Goal: Navigation & Orientation: Find specific page/section

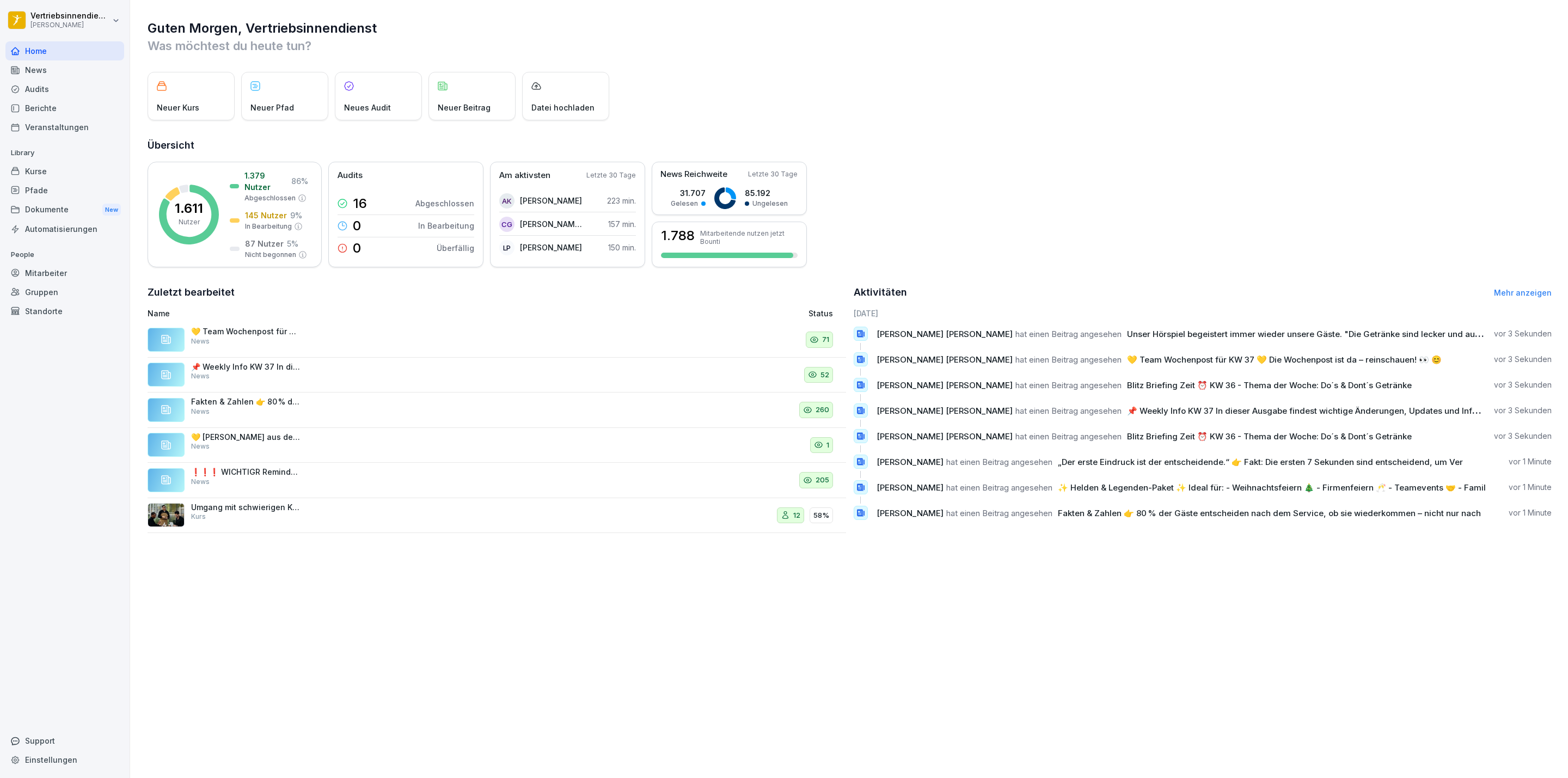
click at [56, 64] on div "News" at bounding box center [65, 70] width 119 height 19
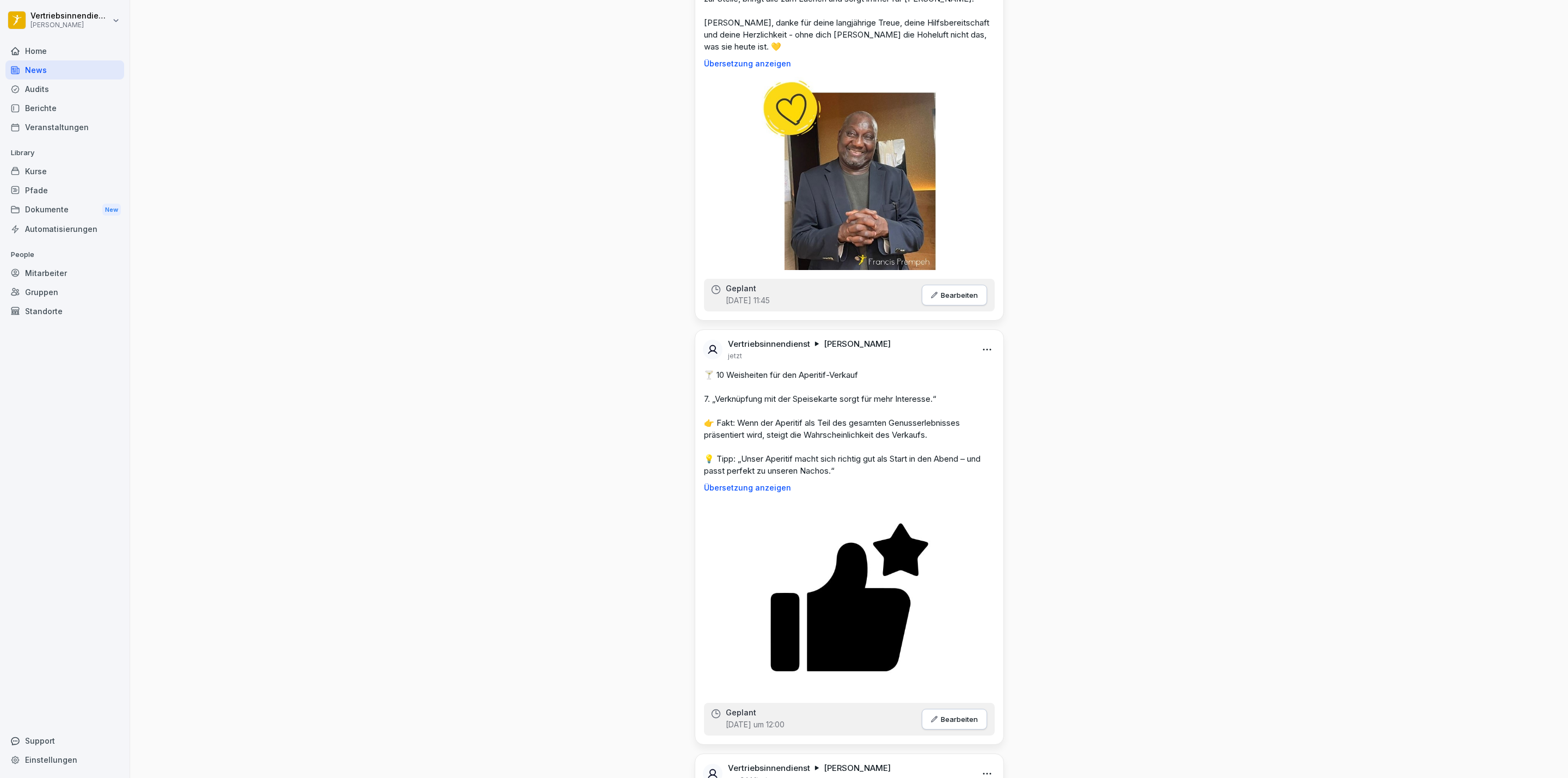
scroll to position [2368, 0]
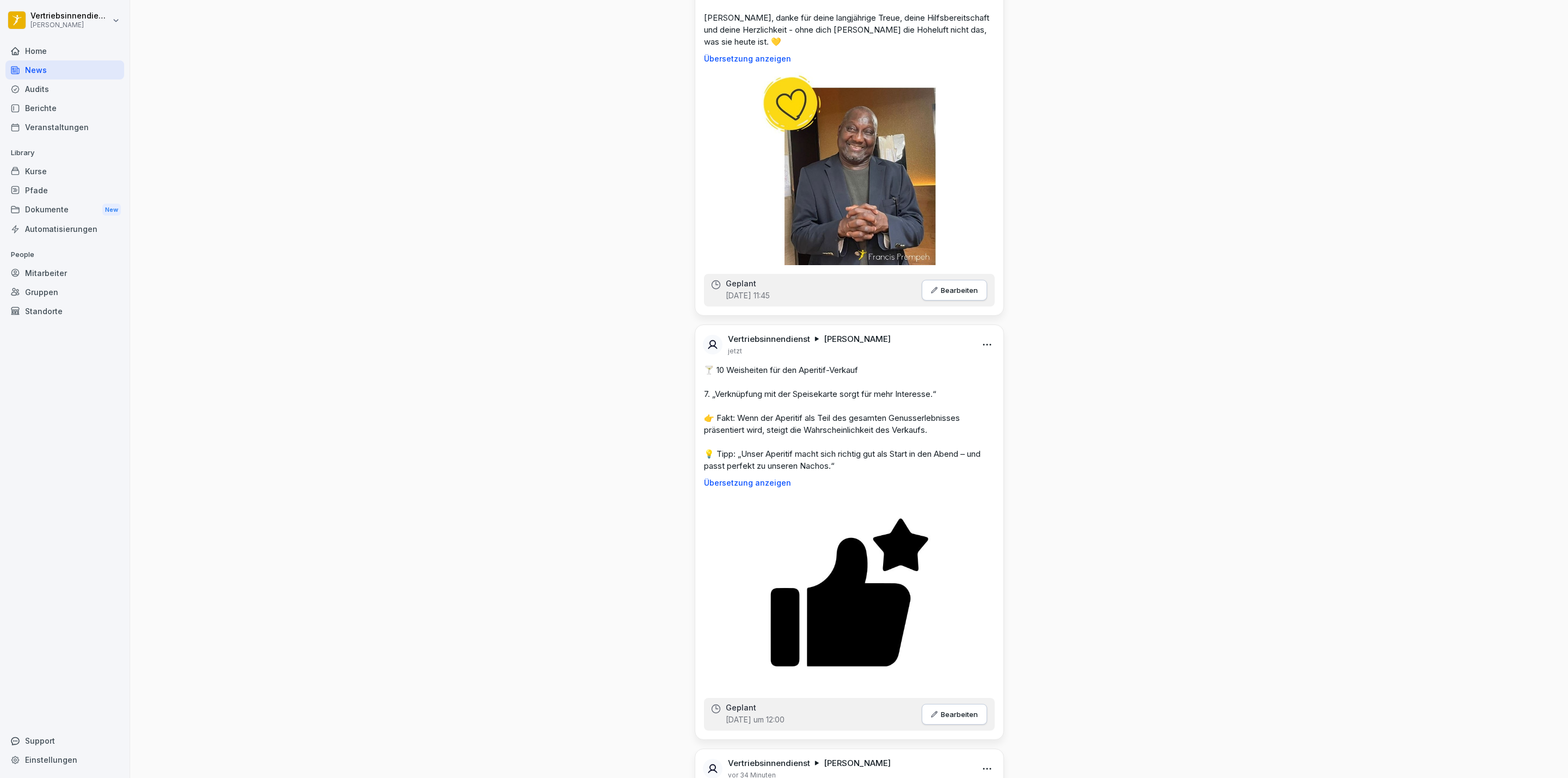
click at [834, 206] on img at bounding box center [849, 168] width 175 height 193
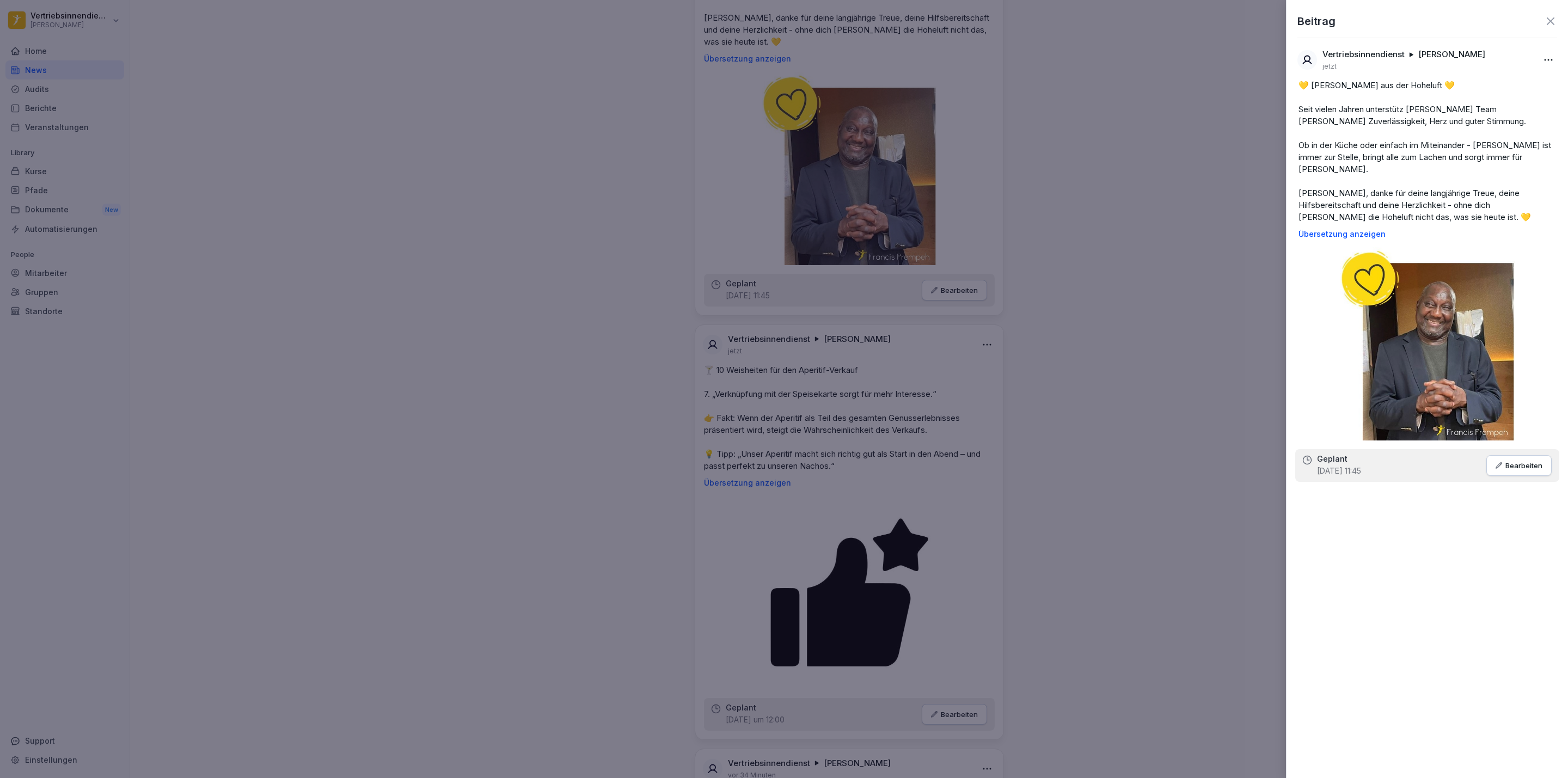
click at [1070, 311] on div at bounding box center [784, 389] width 1568 height 778
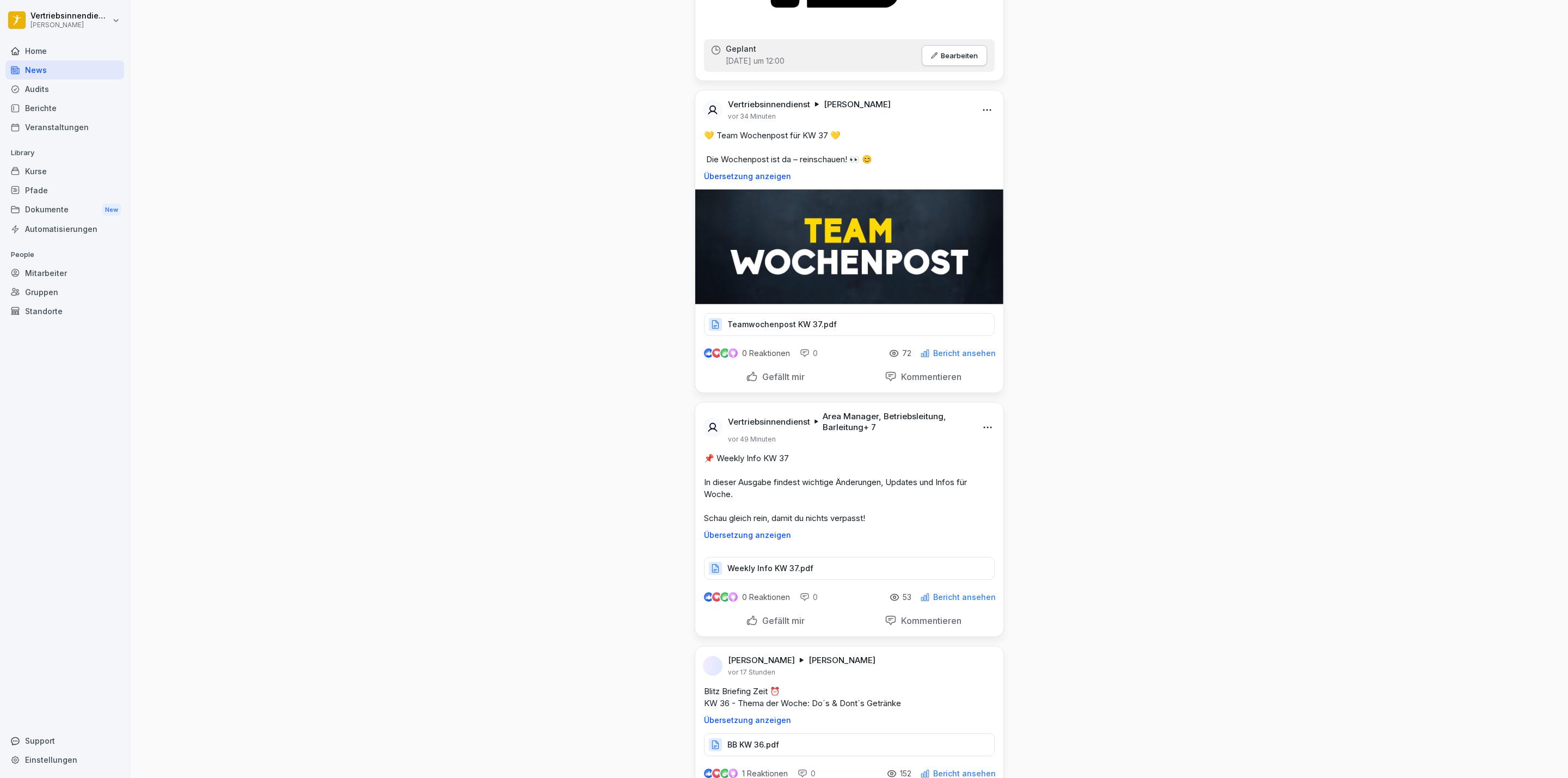
scroll to position [3267, 0]
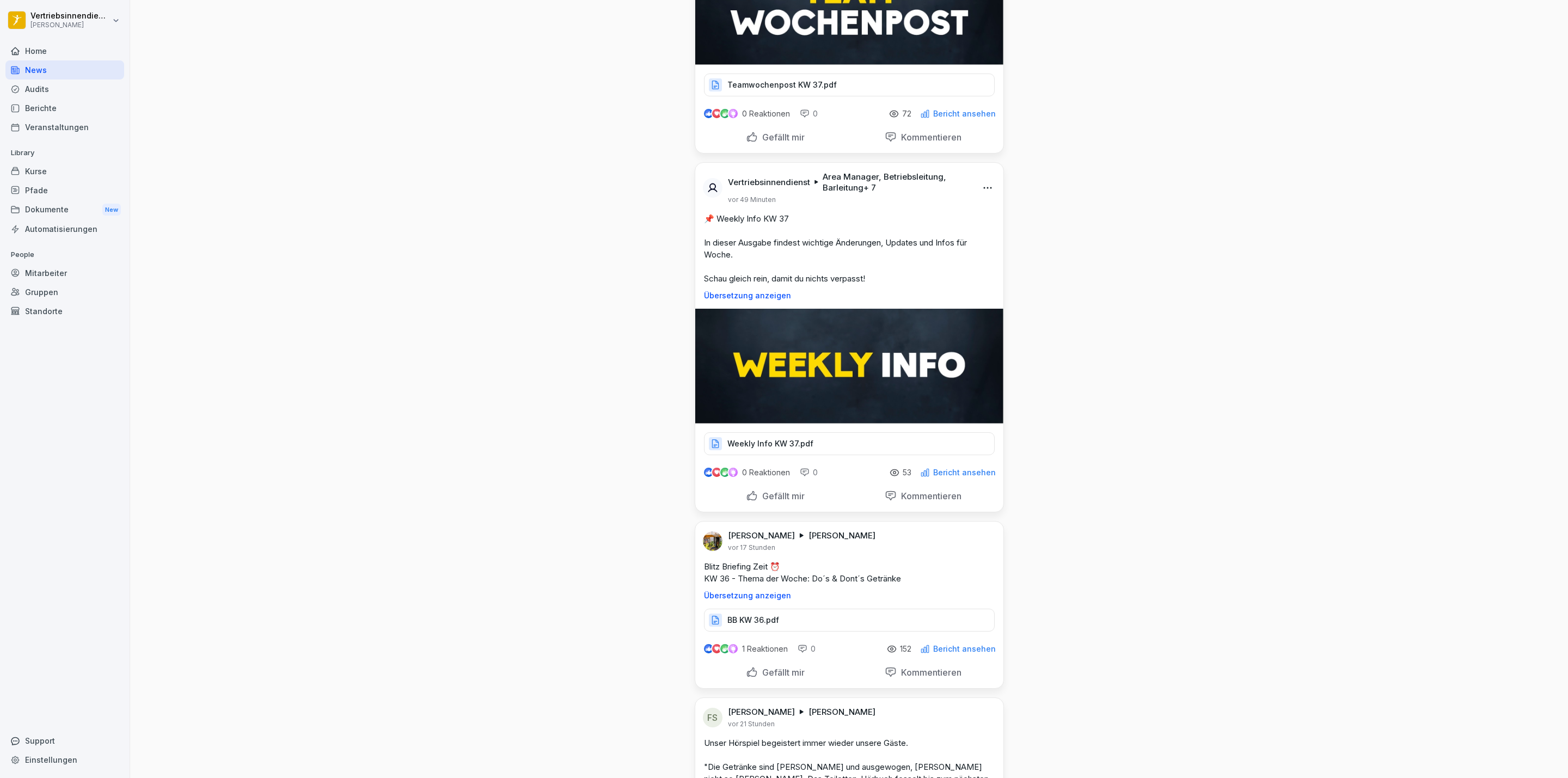
click at [777, 455] on div "Weekly Info KW 37.pdf" at bounding box center [850, 443] width 291 height 23
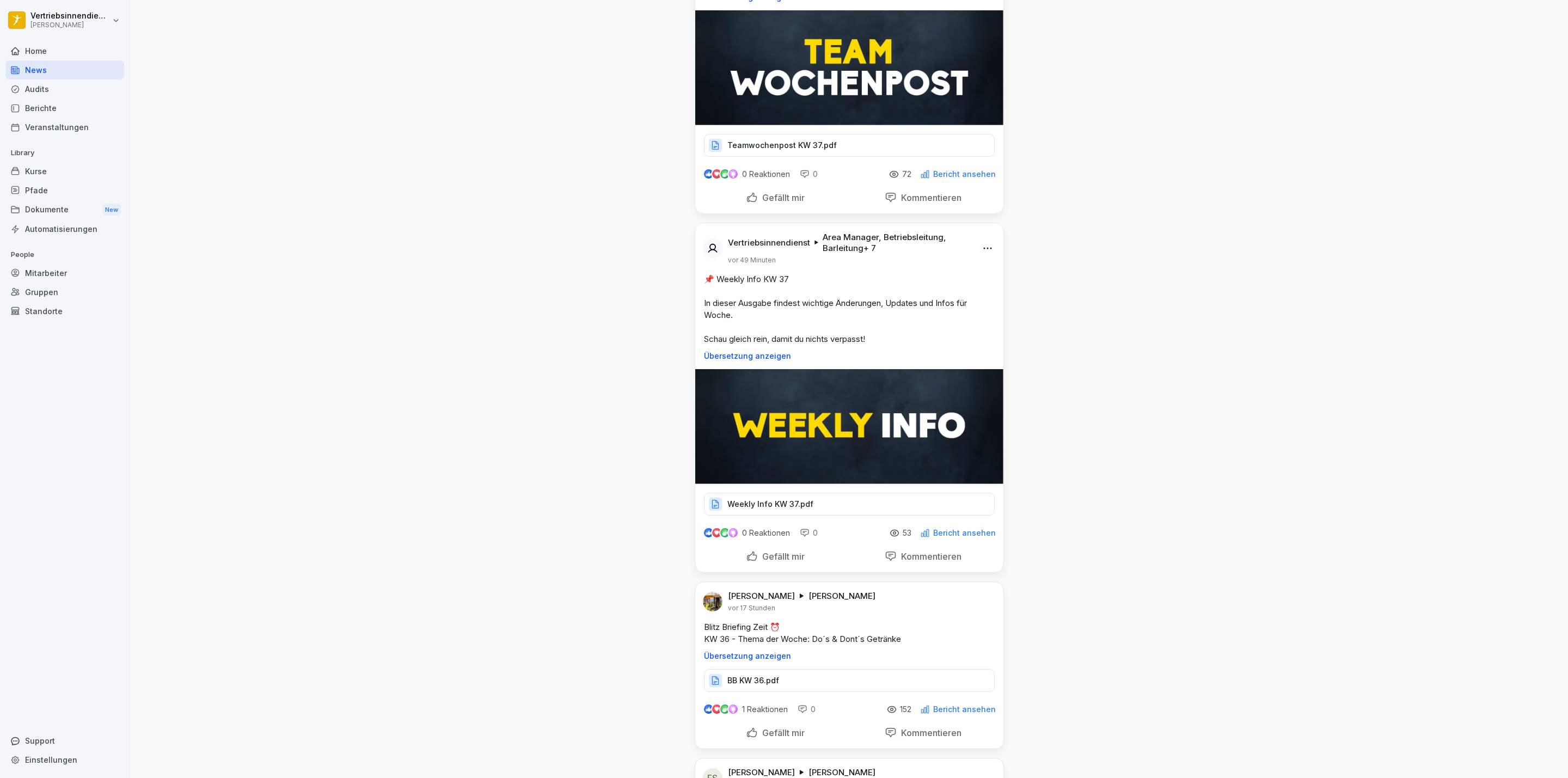
scroll to position [2940, 0]
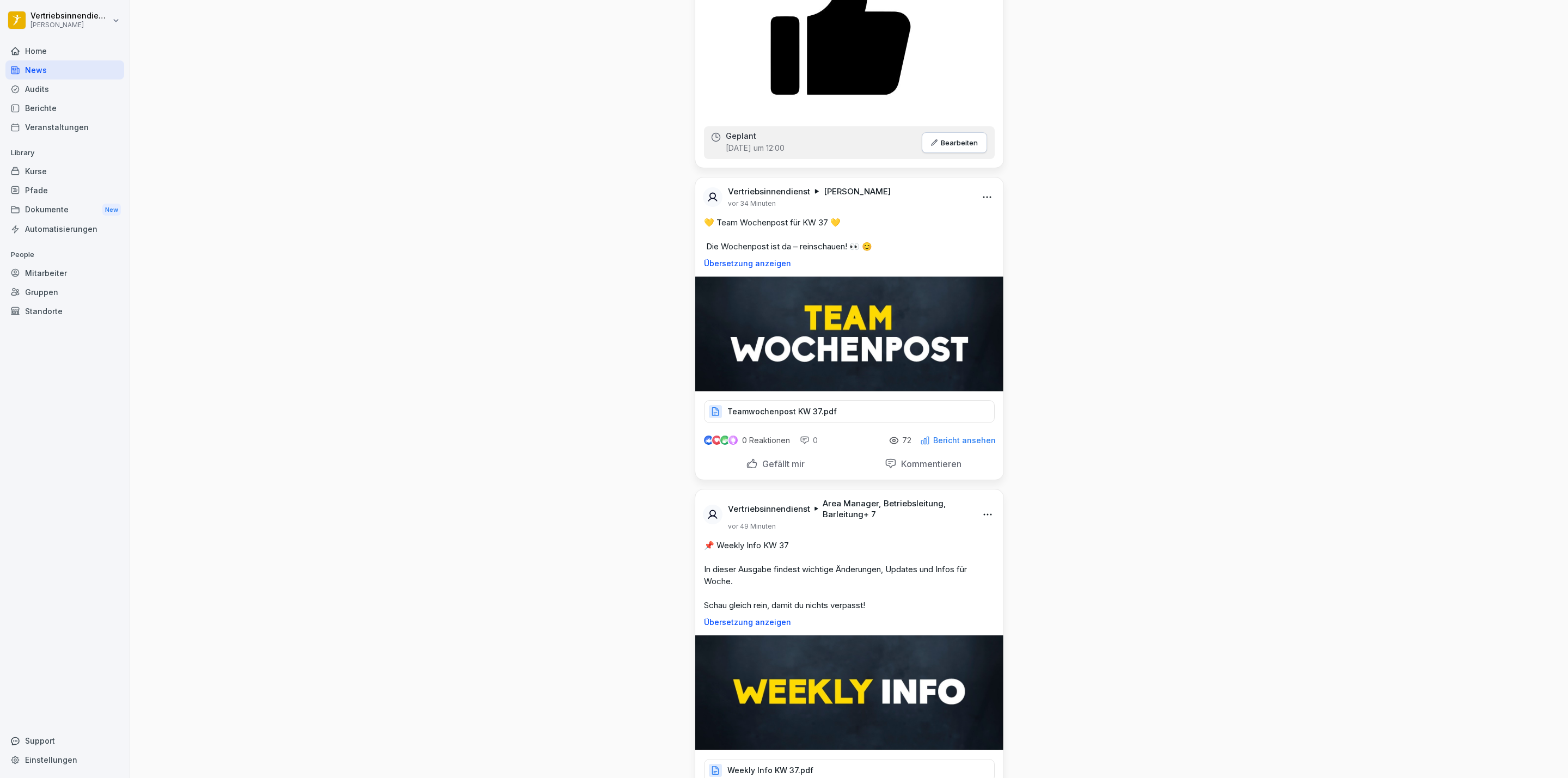
click at [77, 268] on div "Mitarbeiter" at bounding box center [65, 273] width 119 height 19
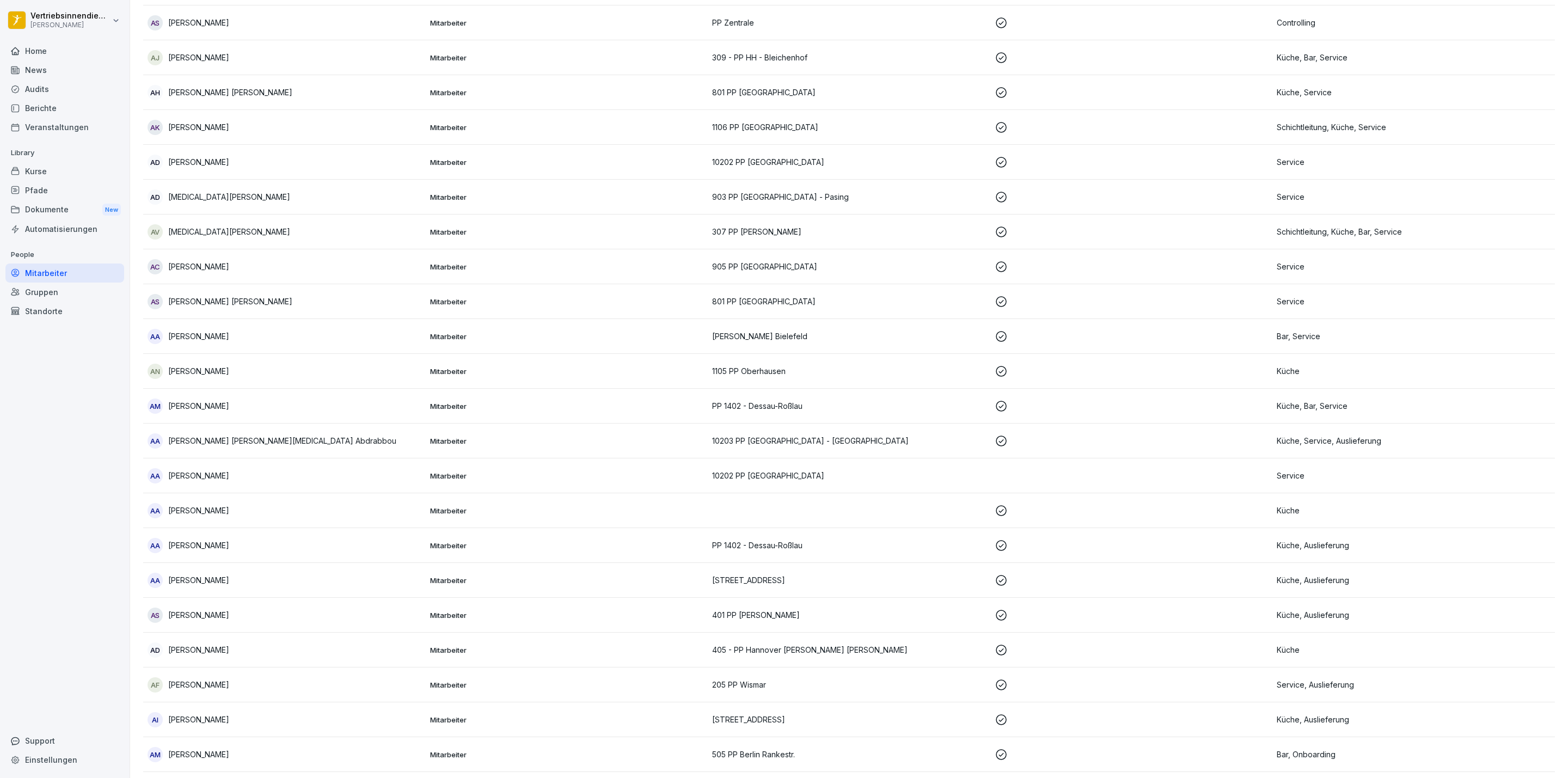
scroll to position [11, 0]
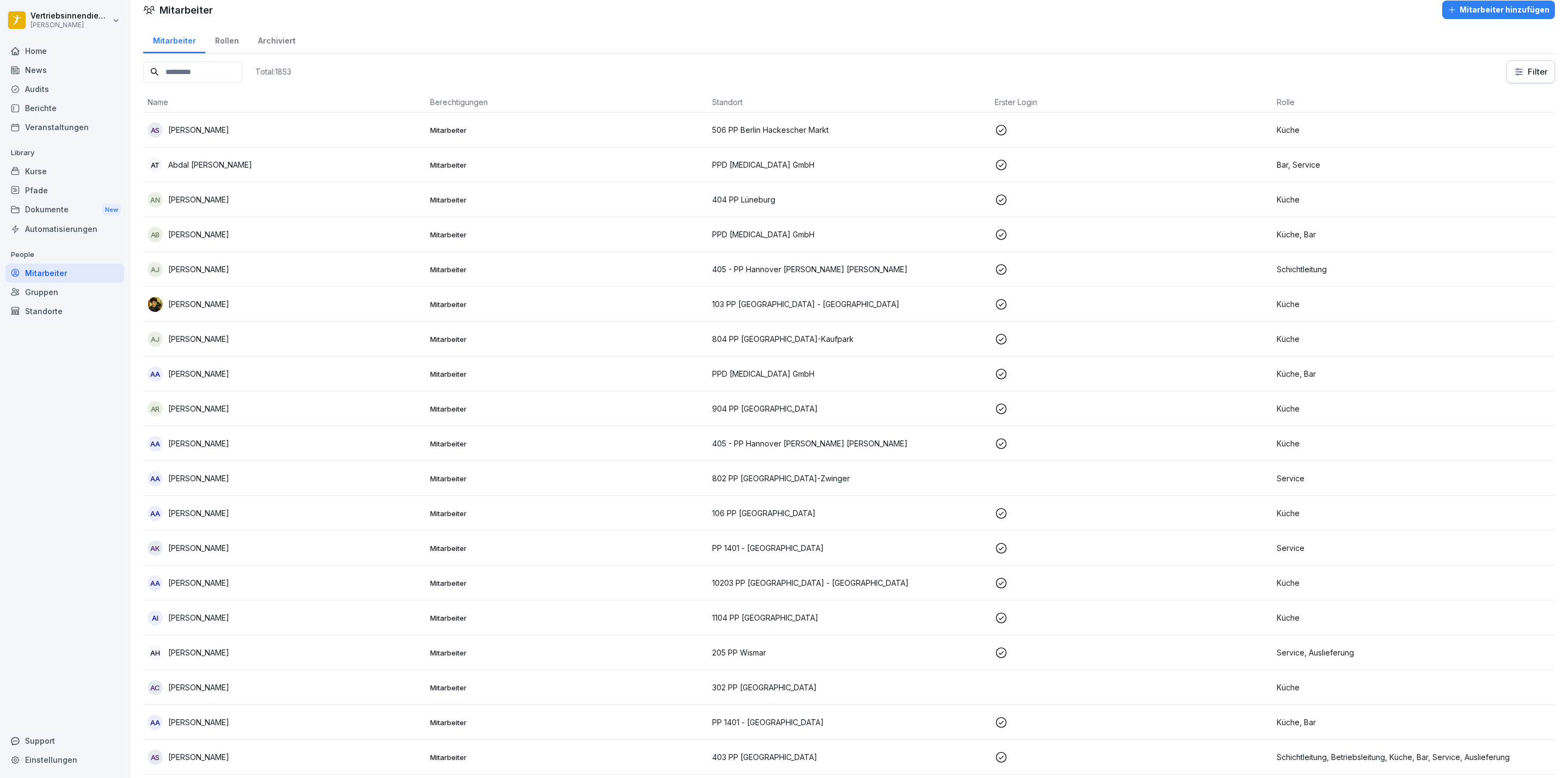
click at [233, 74] on input at bounding box center [193, 72] width 99 height 21
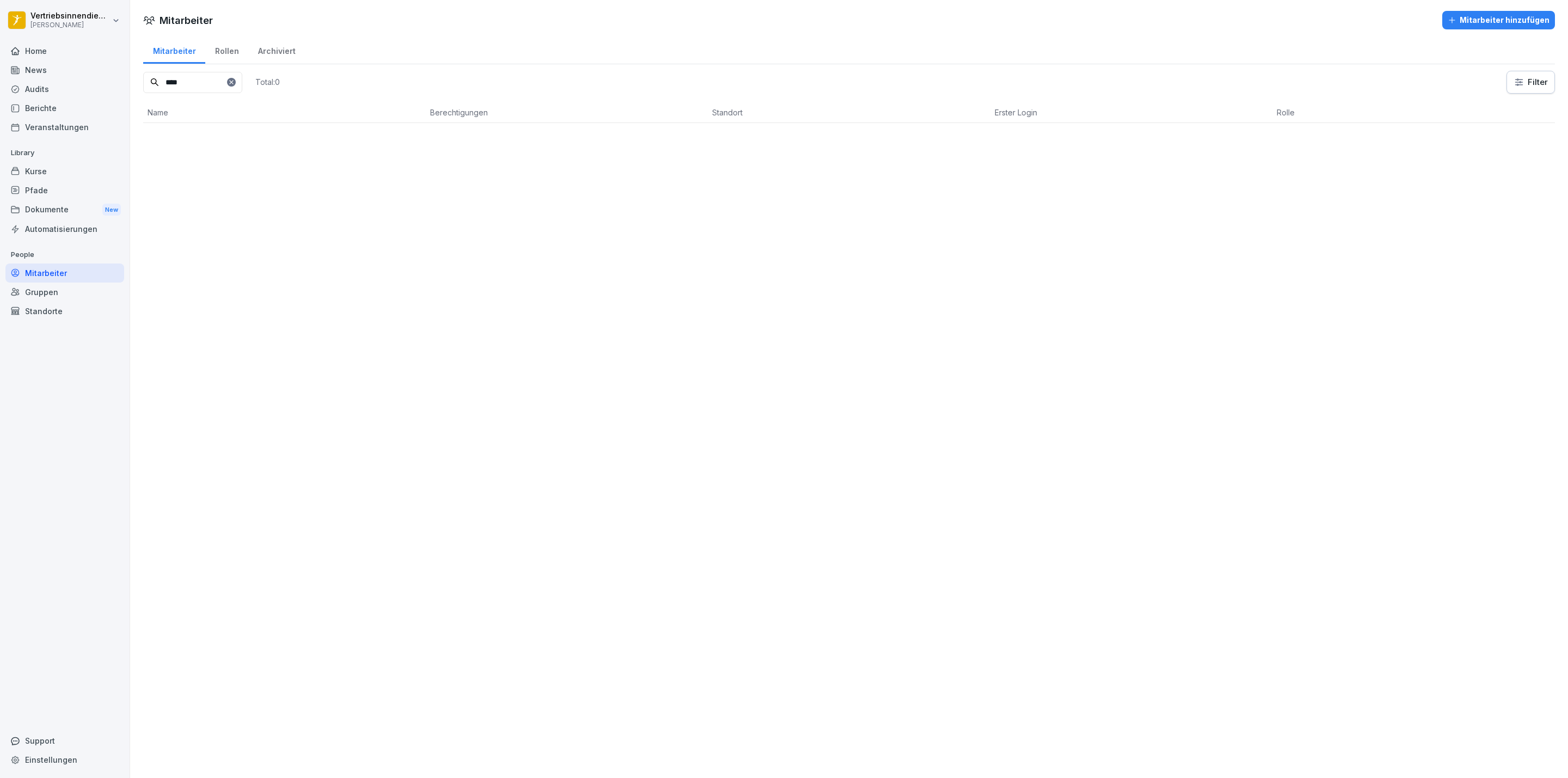
scroll to position [0, 0]
type input "****"
click at [264, 142] on div "H Heyo [PERSON_NAME]" at bounding box center [285, 141] width 274 height 15
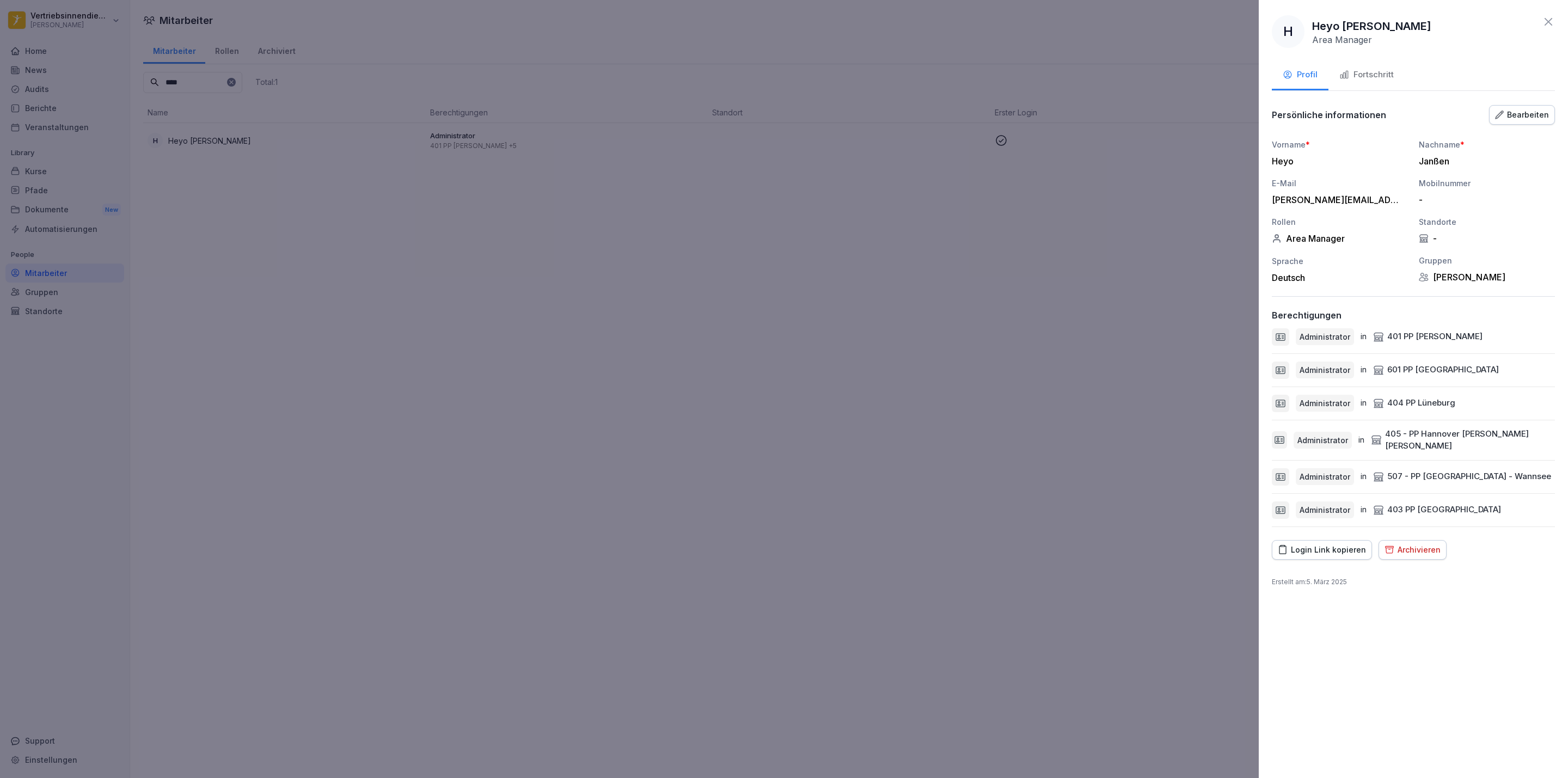
click at [1196, 415] on div at bounding box center [784, 389] width 1568 height 778
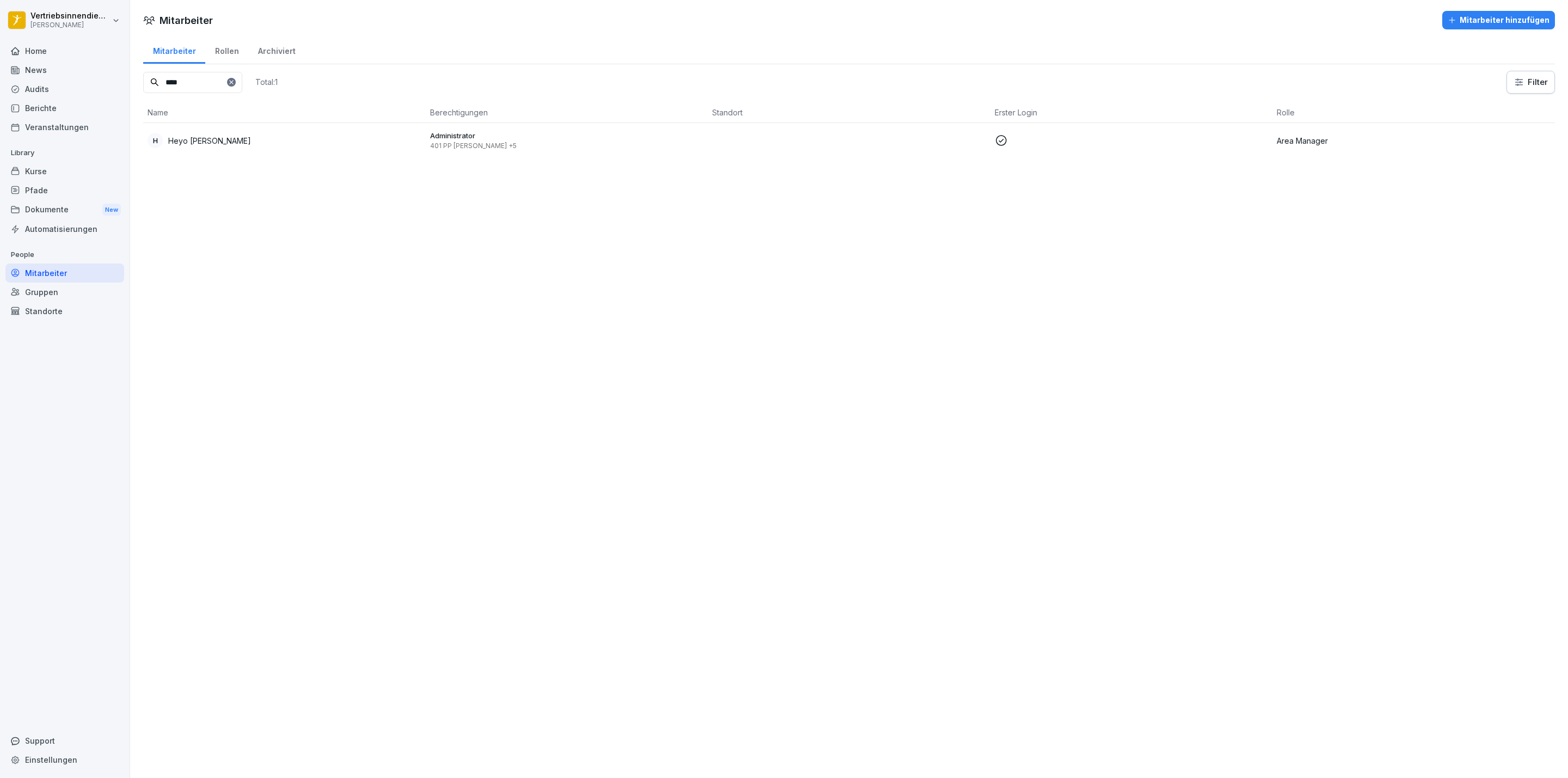
click at [51, 191] on div "Pfade" at bounding box center [65, 190] width 119 height 19
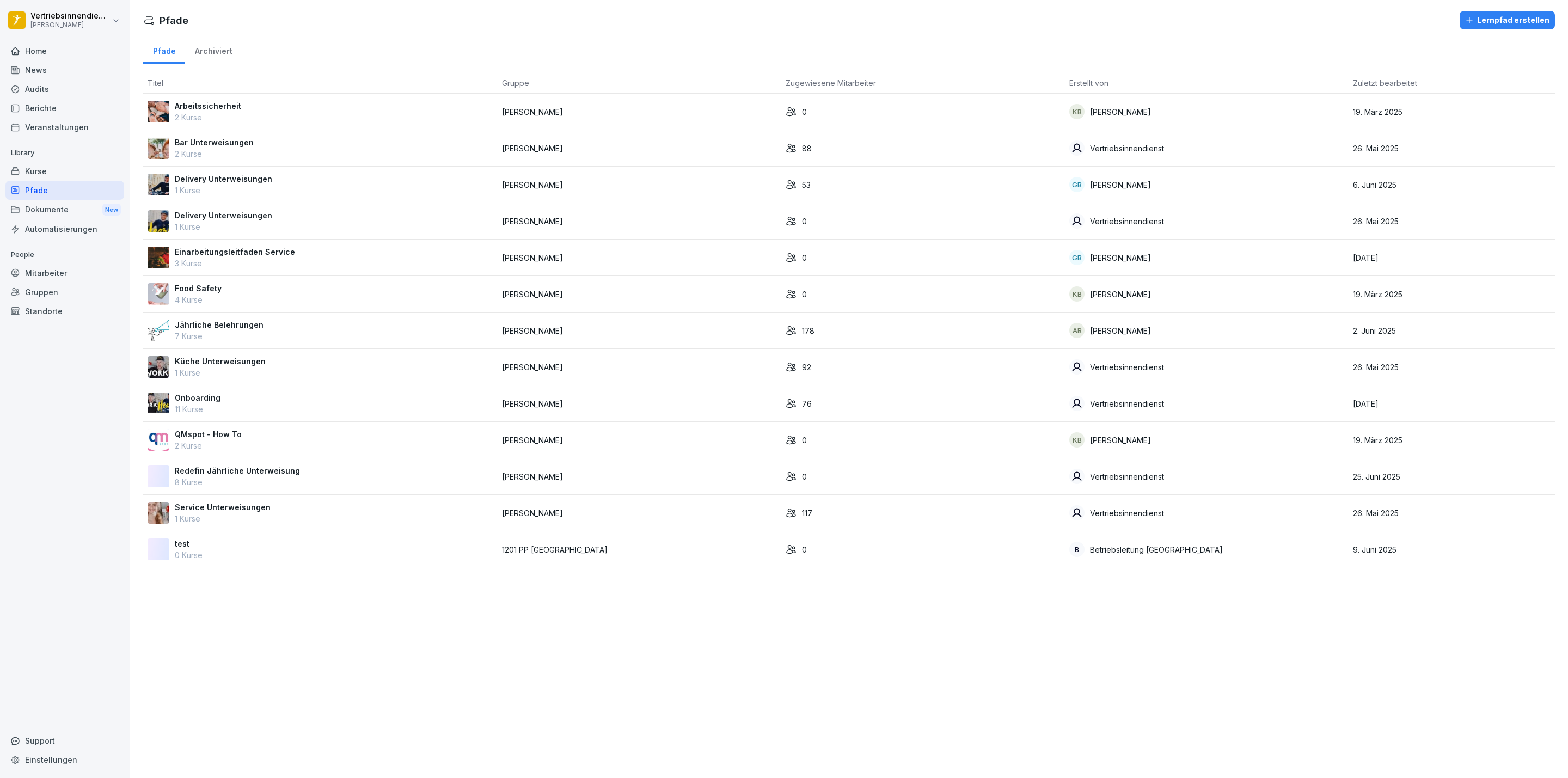
click at [200, 403] on p "Onboarding" at bounding box center [197, 398] width 46 height 11
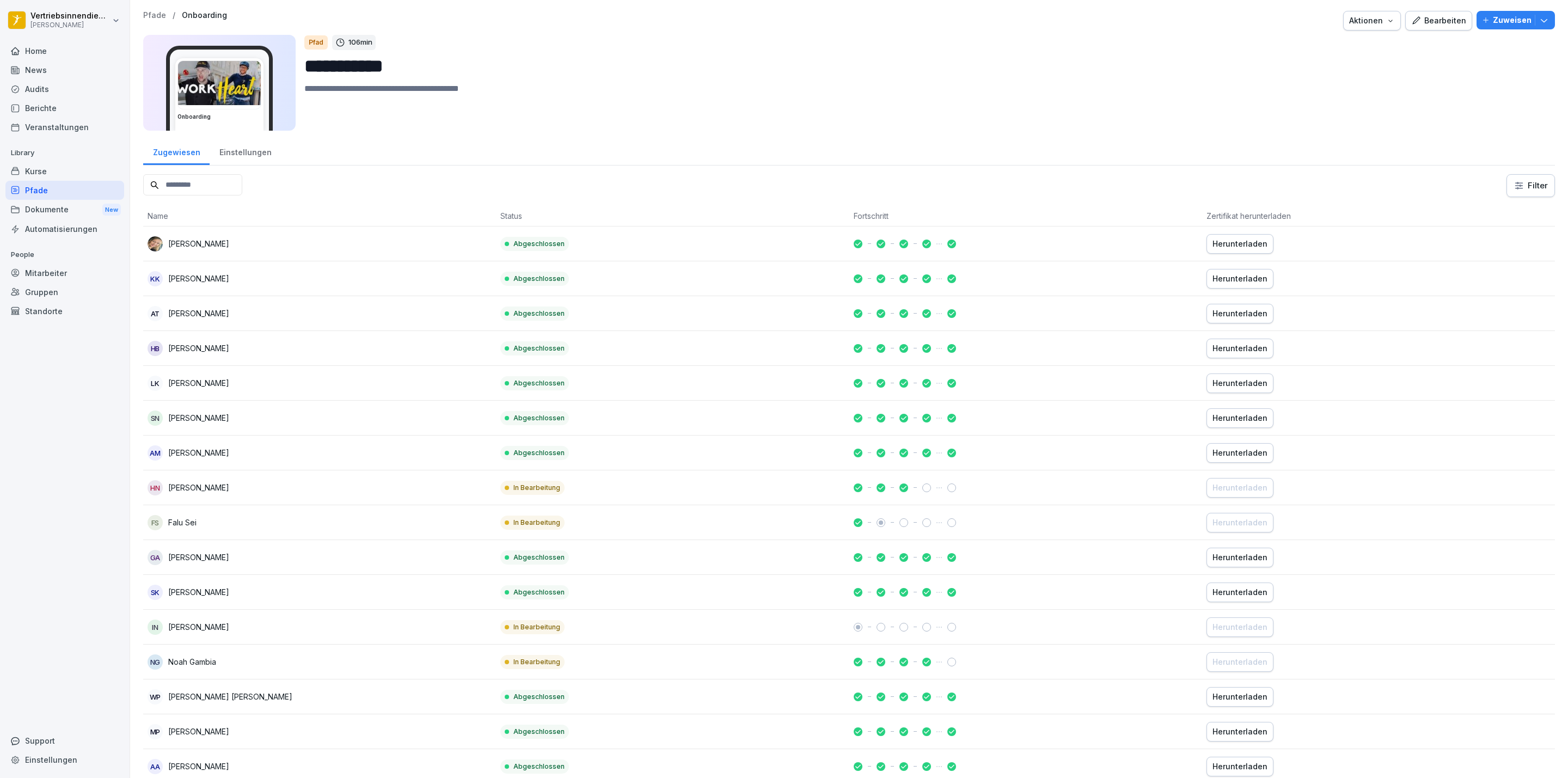
click at [212, 163] on div "Einstellungen" at bounding box center [245, 151] width 71 height 28
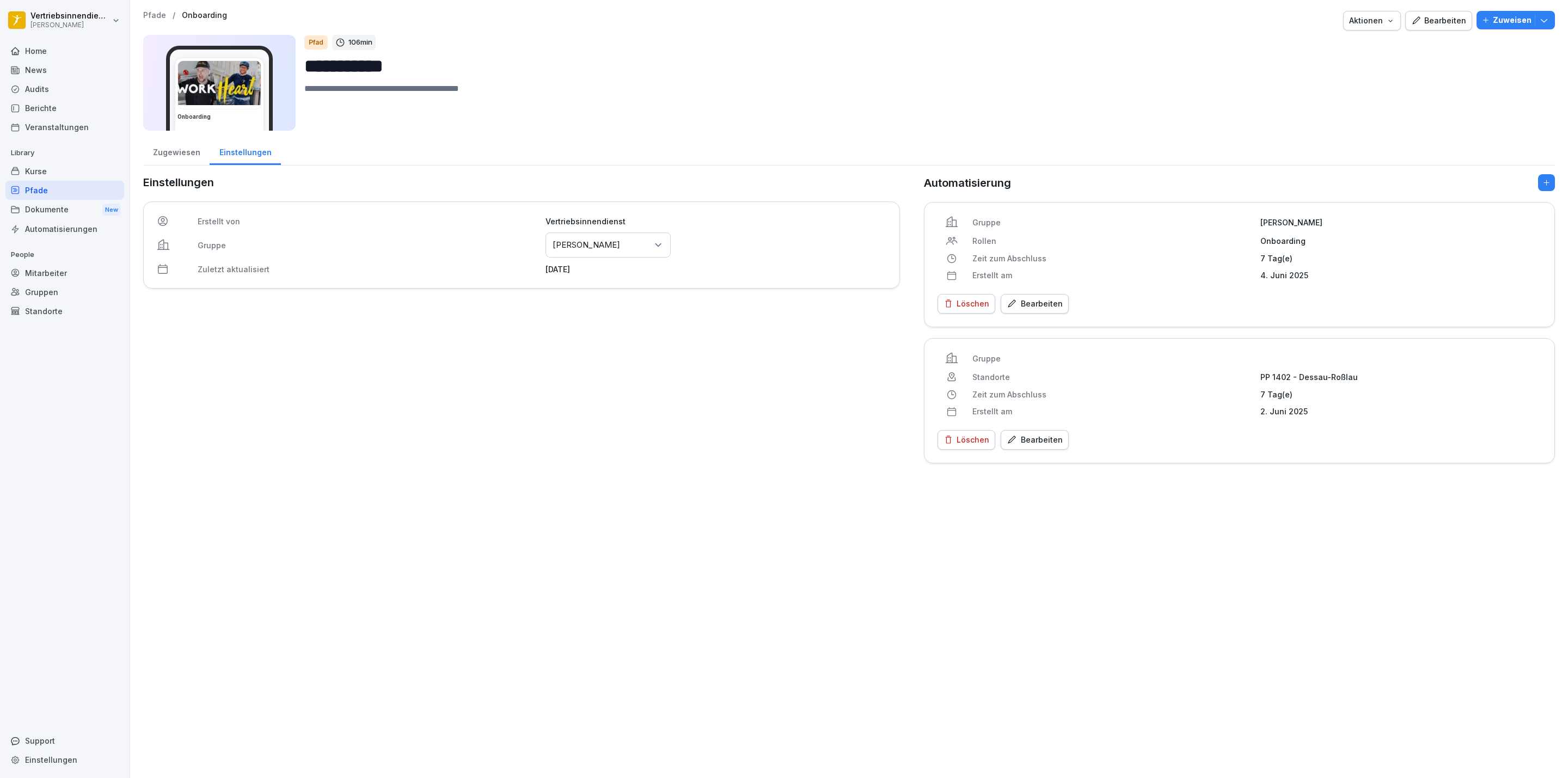
drag, startPoint x: 212, startPoint y: 167, endPoint x: 212, endPoint y: 183, distance: 16.0
click at [212, 183] on p "Einstellungen" at bounding box center [521, 182] width 757 height 16
click at [178, 153] on div "Zugewiesen" at bounding box center [176, 151] width 67 height 28
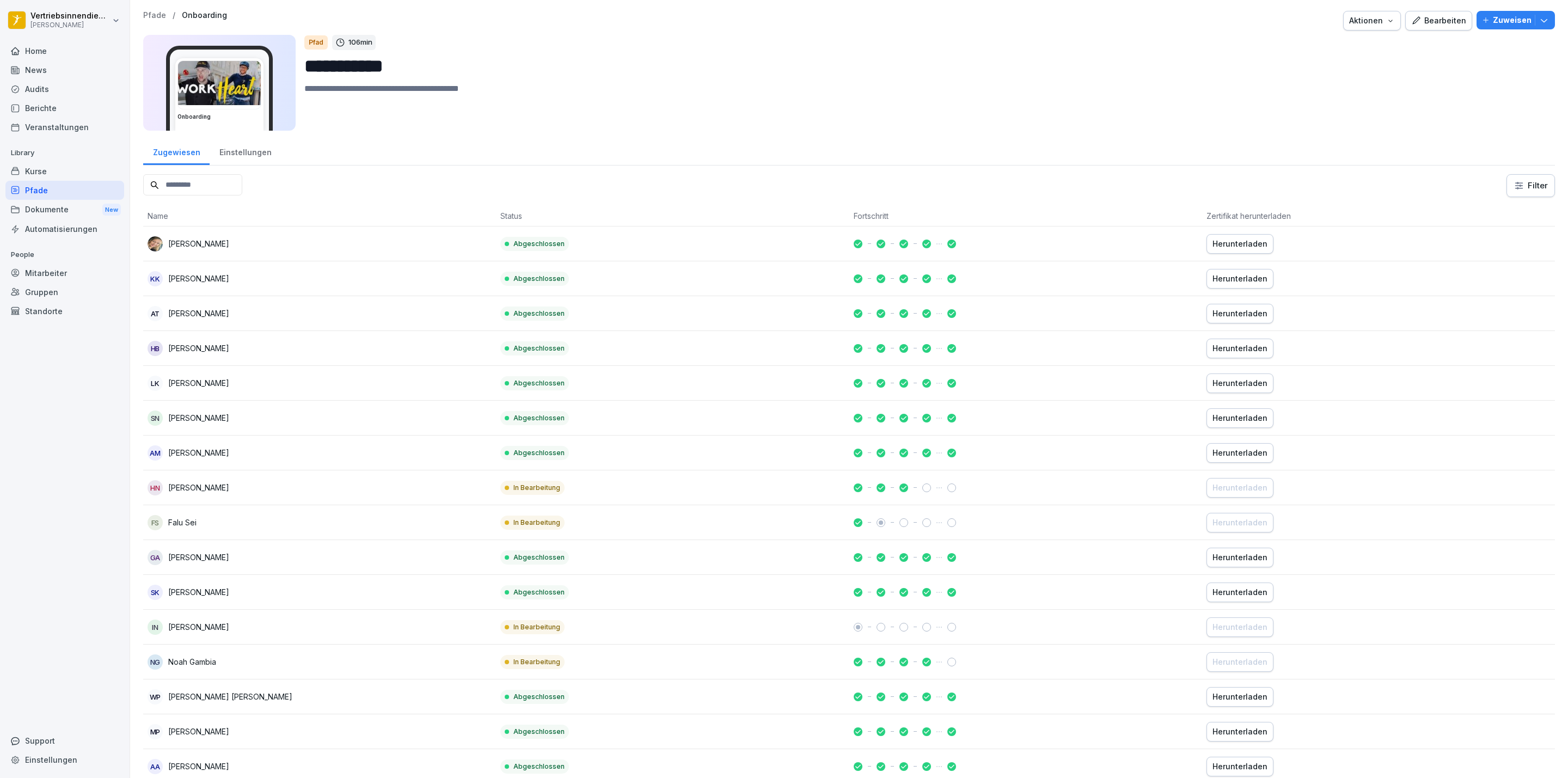
click at [188, 180] on input at bounding box center [193, 185] width 99 height 21
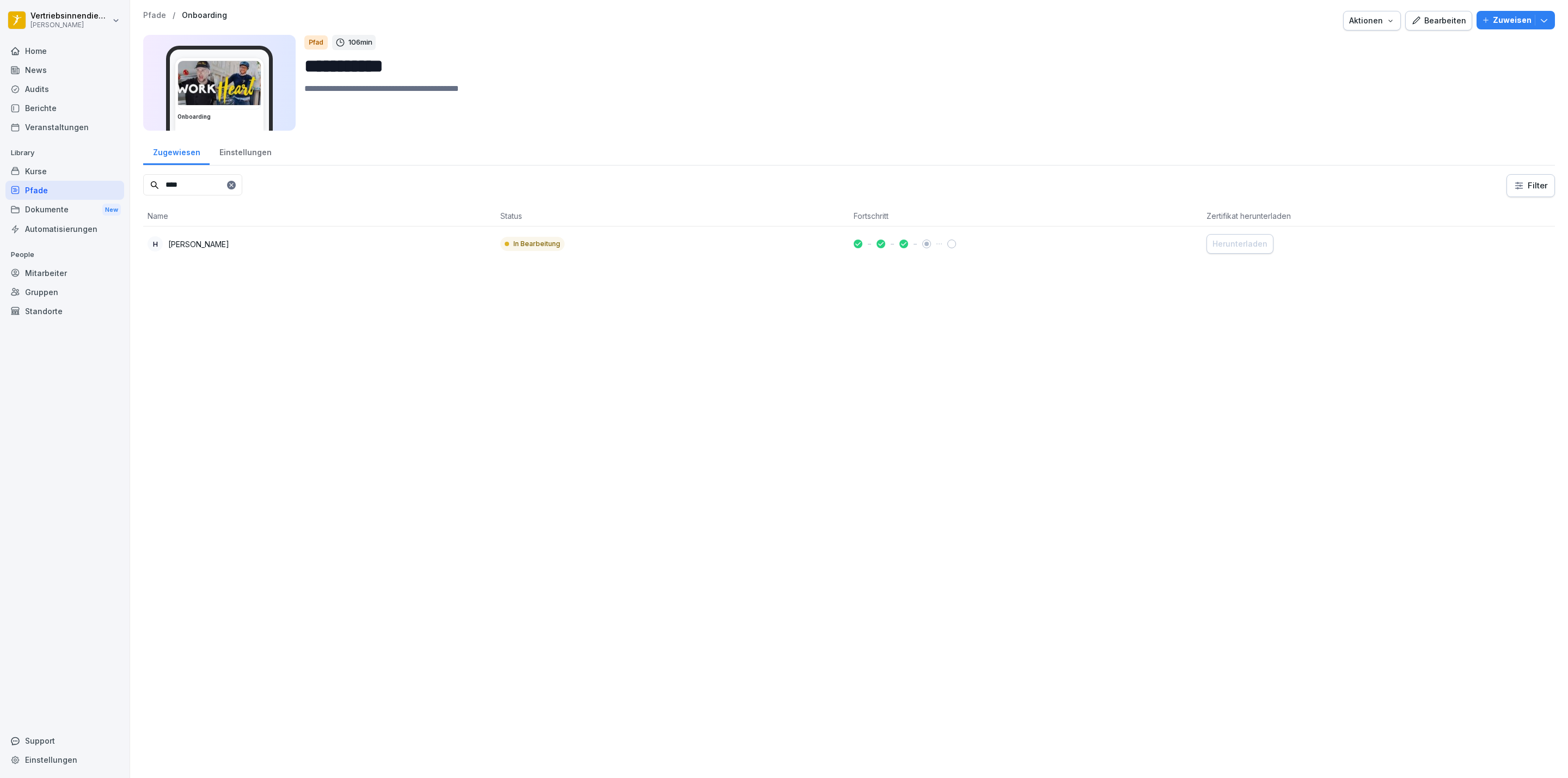
type input "****"
click at [639, 247] on td "In Bearbeitung" at bounding box center [673, 244] width 353 height 35
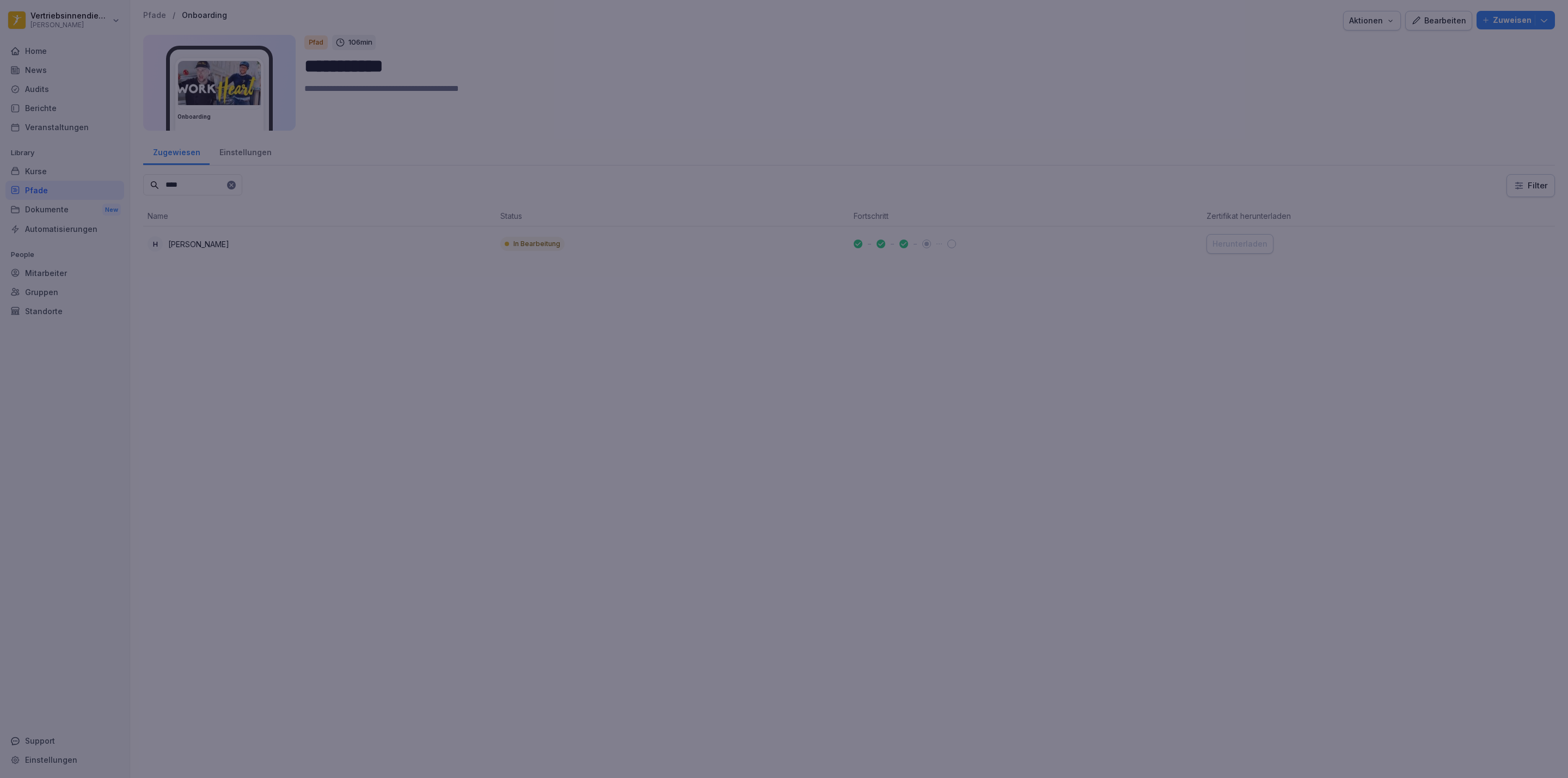
click at [1099, 505] on div at bounding box center [784, 389] width 1568 height 778
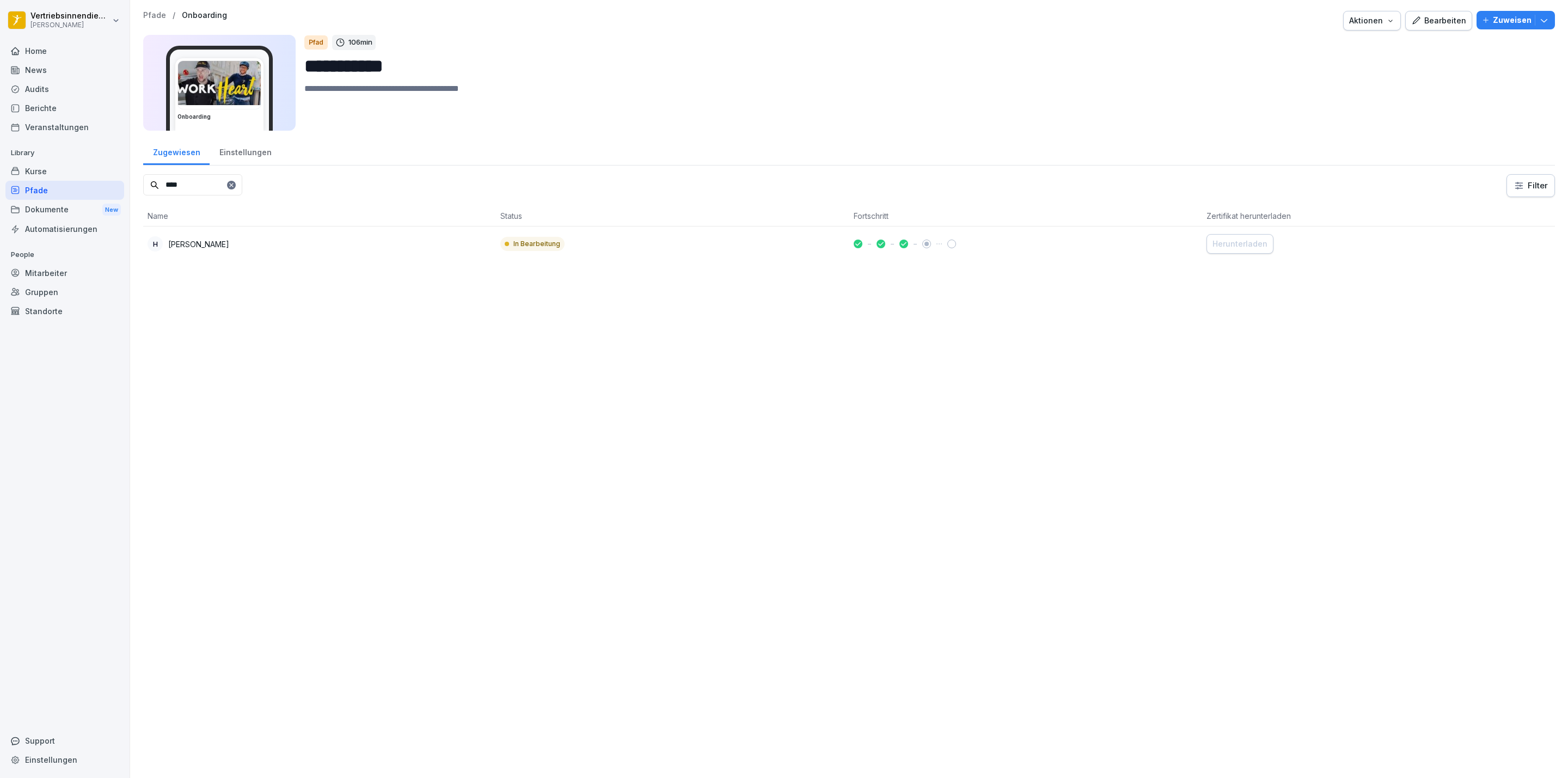
click at [235, 183] on icon at bounding box center [231, 185] width 6 height 6
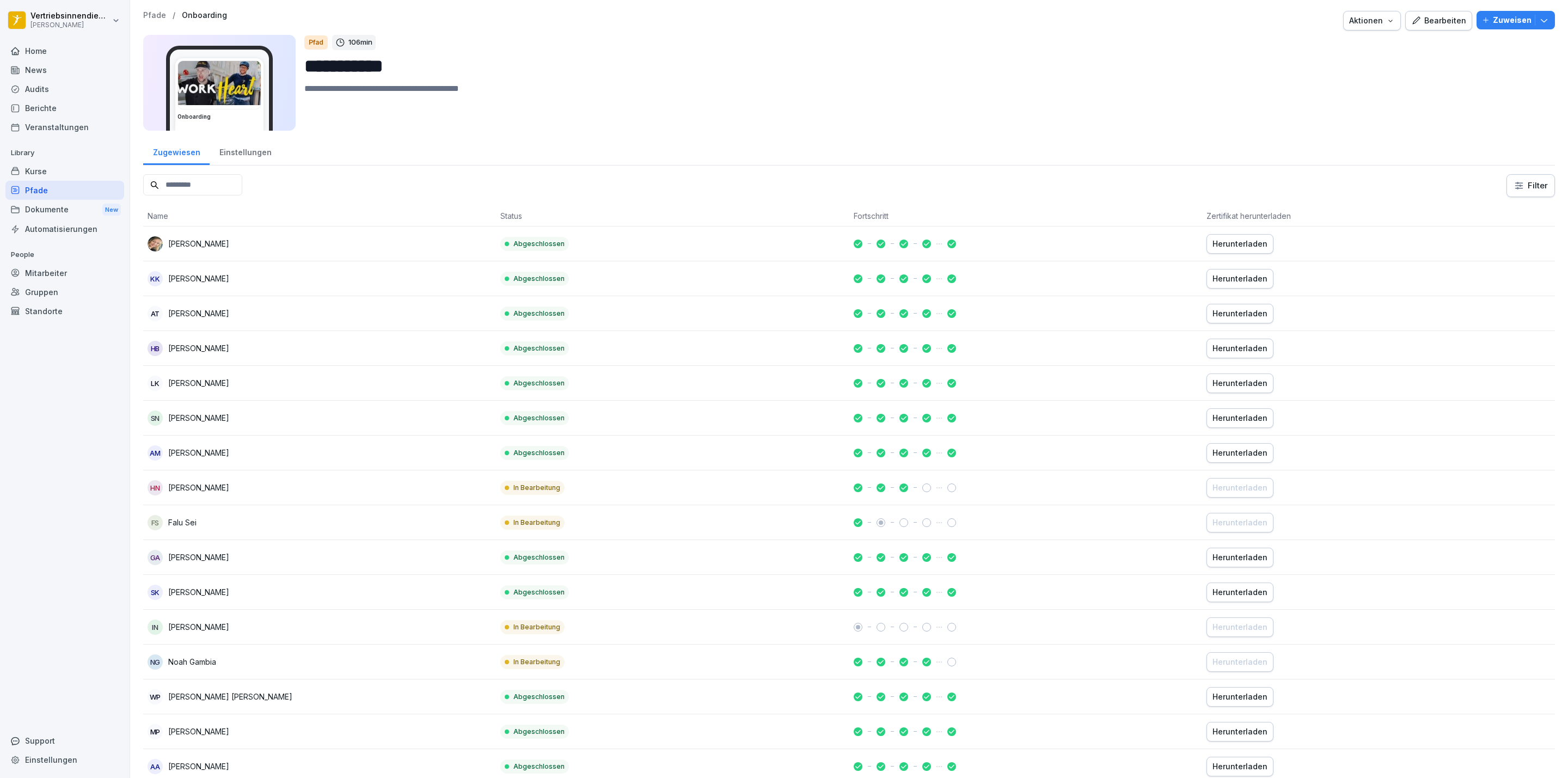
click at [54, 45] on div "Home" at bounding box center [65, 51] width 119 height 19
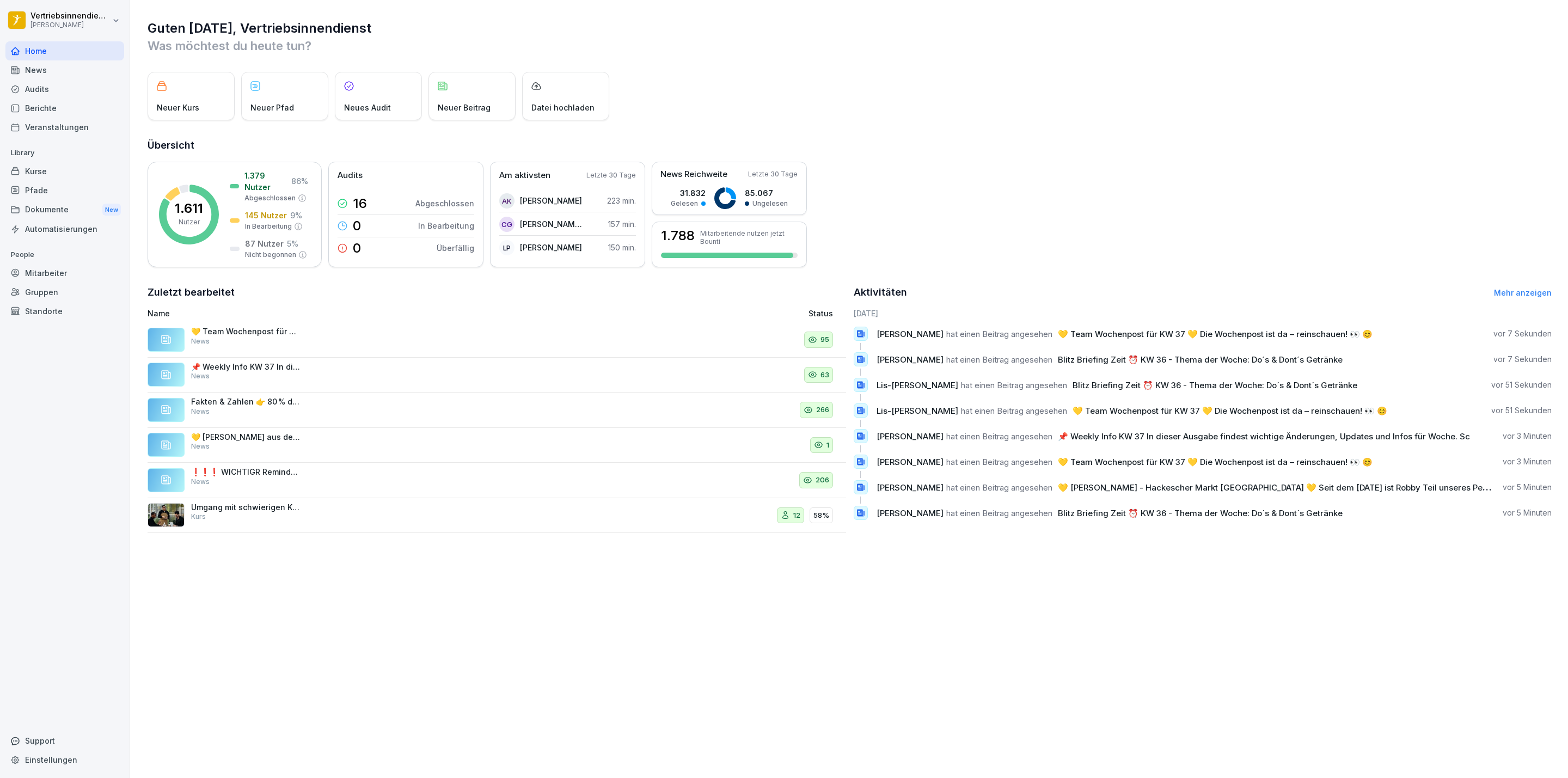
click at [49, 75] on div "News" at bounding box center [65, 70] width 119 height 19
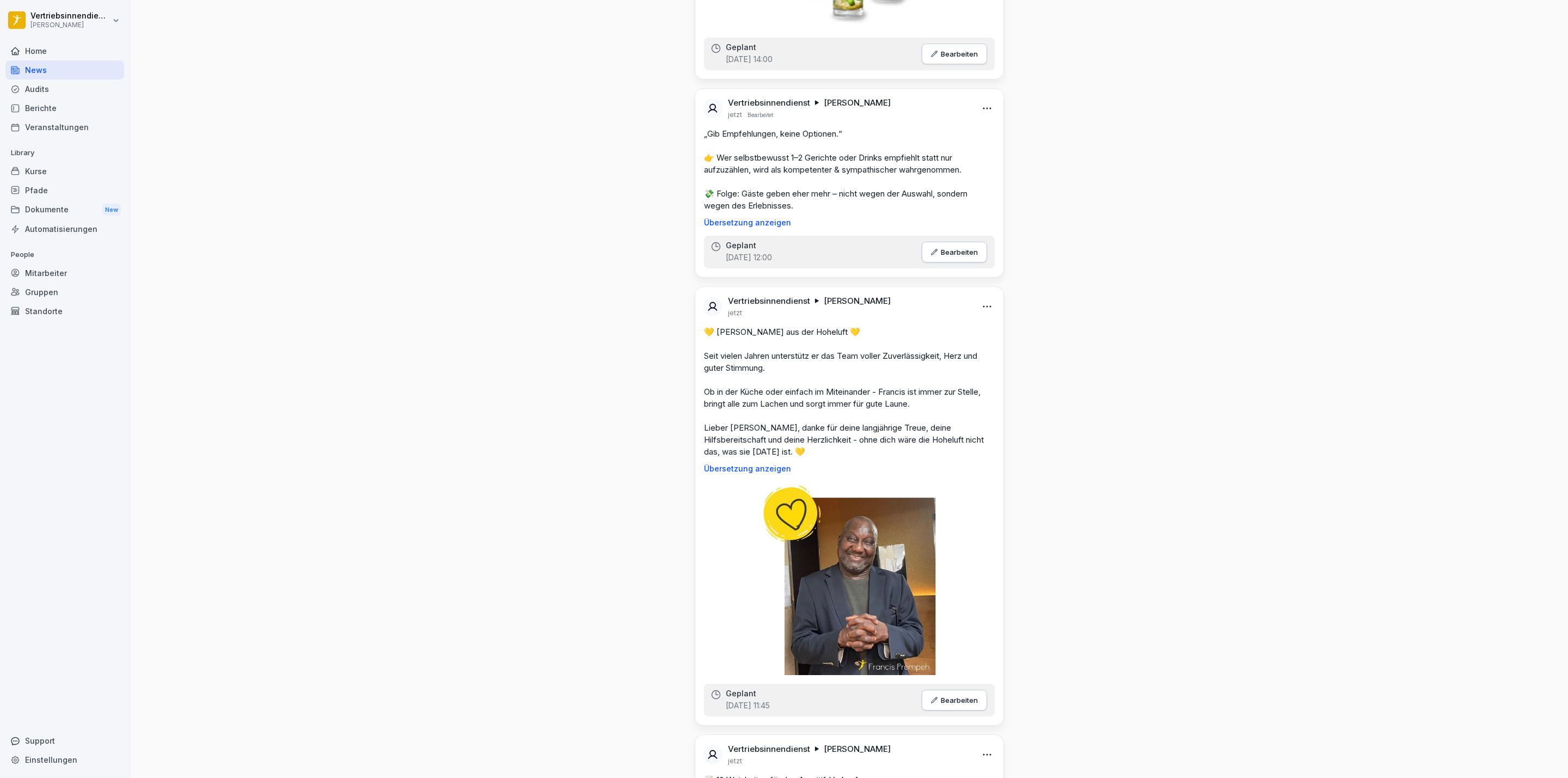
scroll to position [2205, 0]
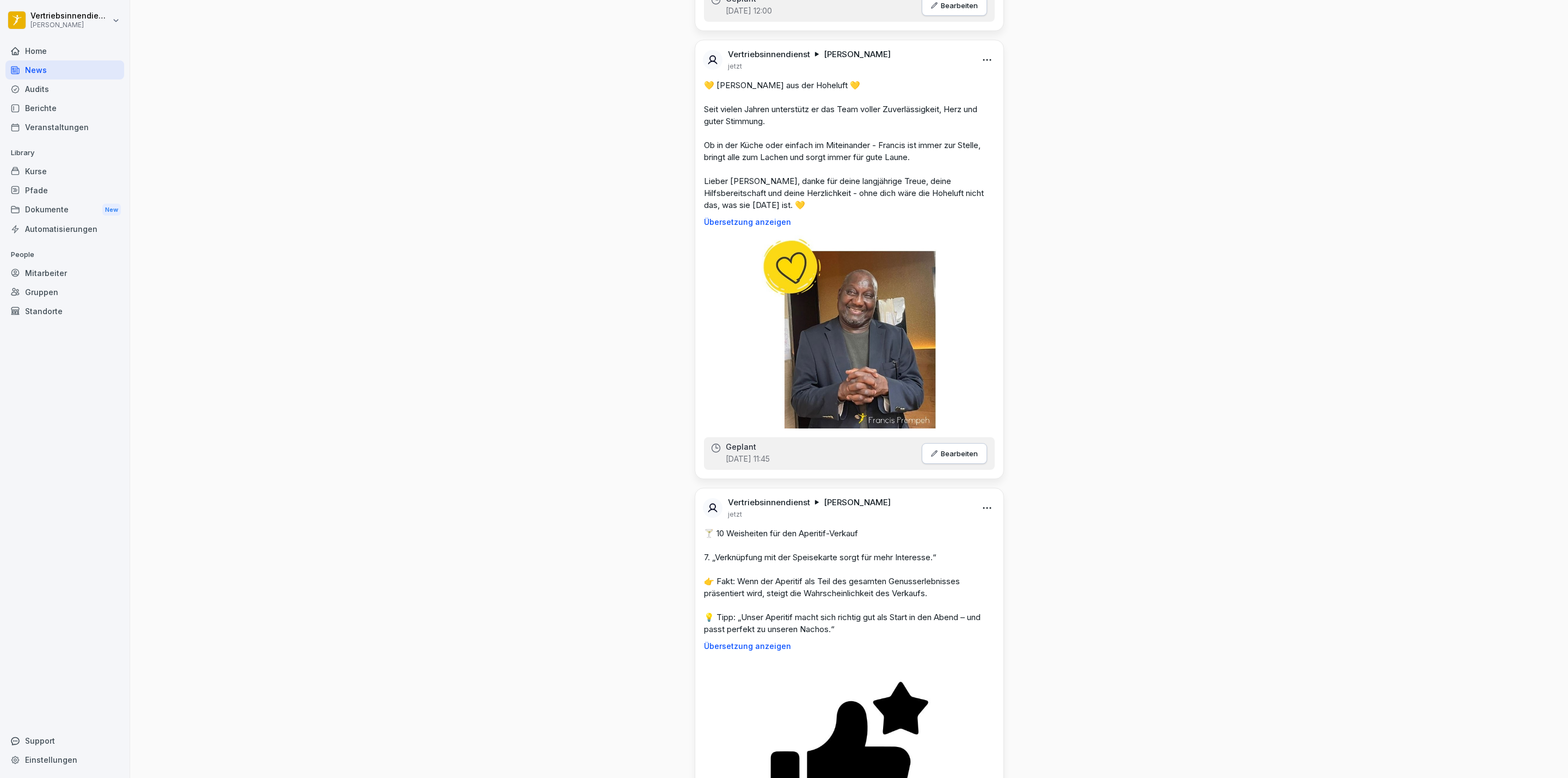
click at [52, 52] on div "Home" at bounding box center [65, 51] width 119 height 19
